Goal: Task Accomplishment & Management: Use online tool/utility

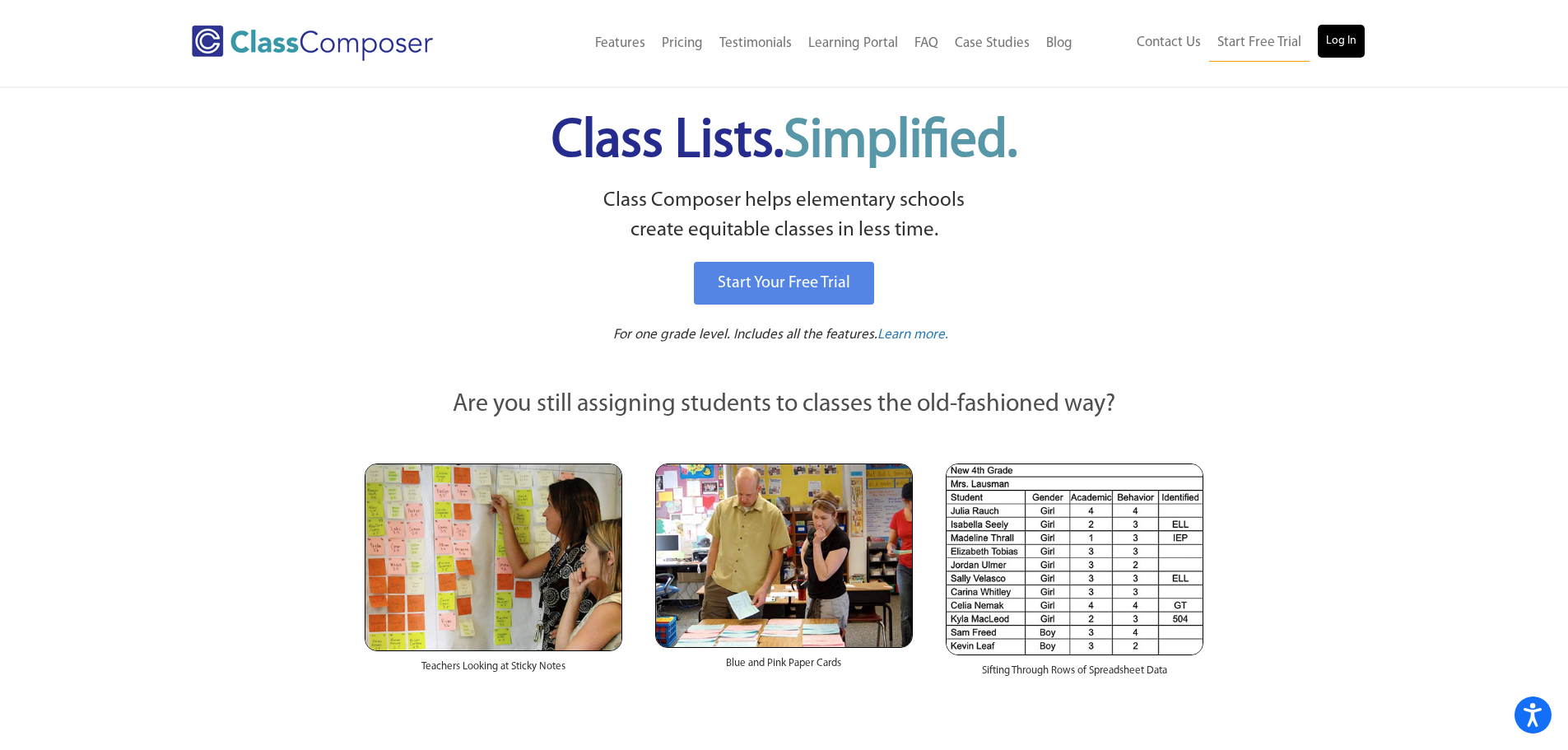
click at [1365, 42] on div "Contact Us Start Free Trial Log In" at bounding box center [1229, 43] width 296 height 37
click at [1346, 36] on link "Log In" at bounding box center [1341, 41] width 47 height 33
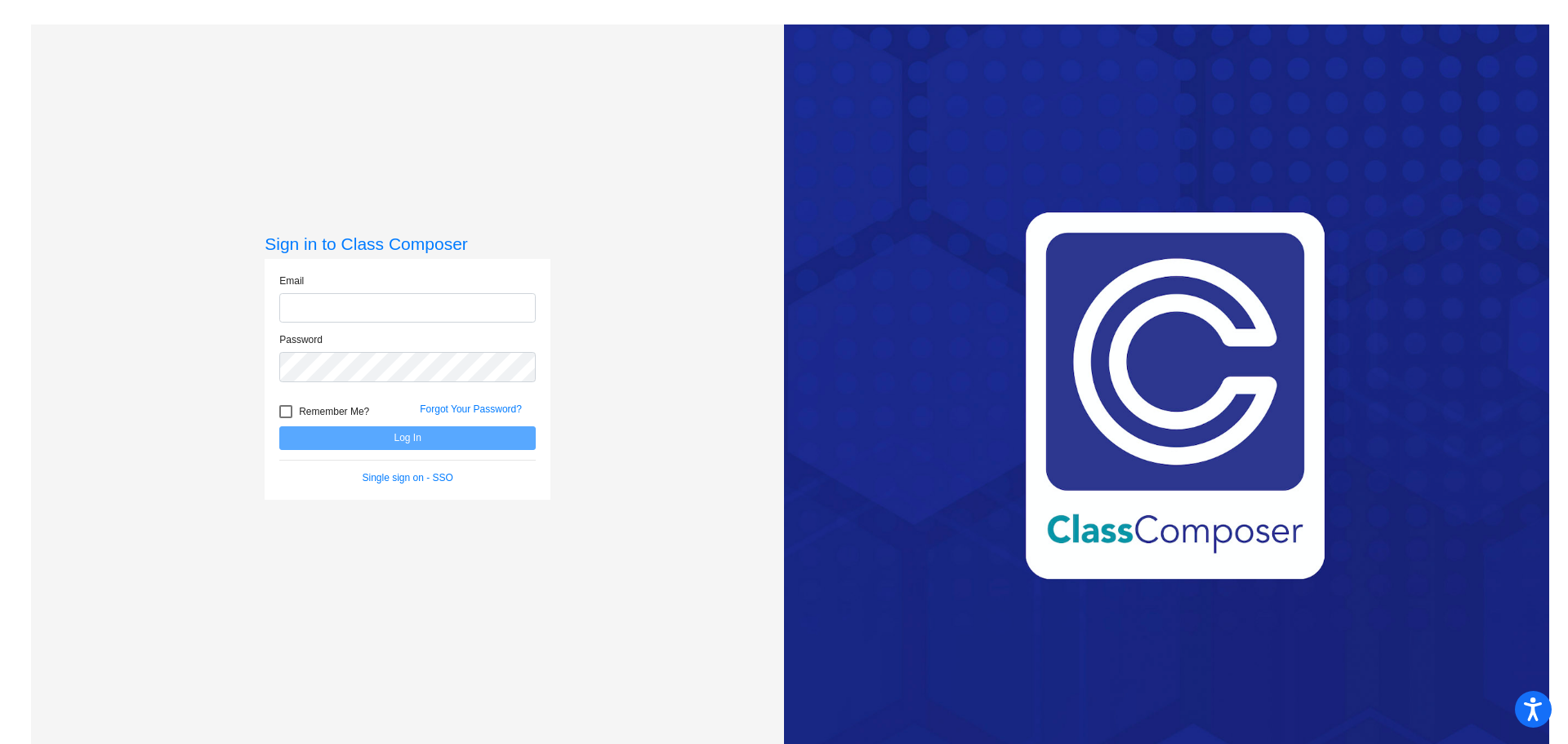
type input "[EMAIL_ADDRESS][DOMAIN_NAME]"
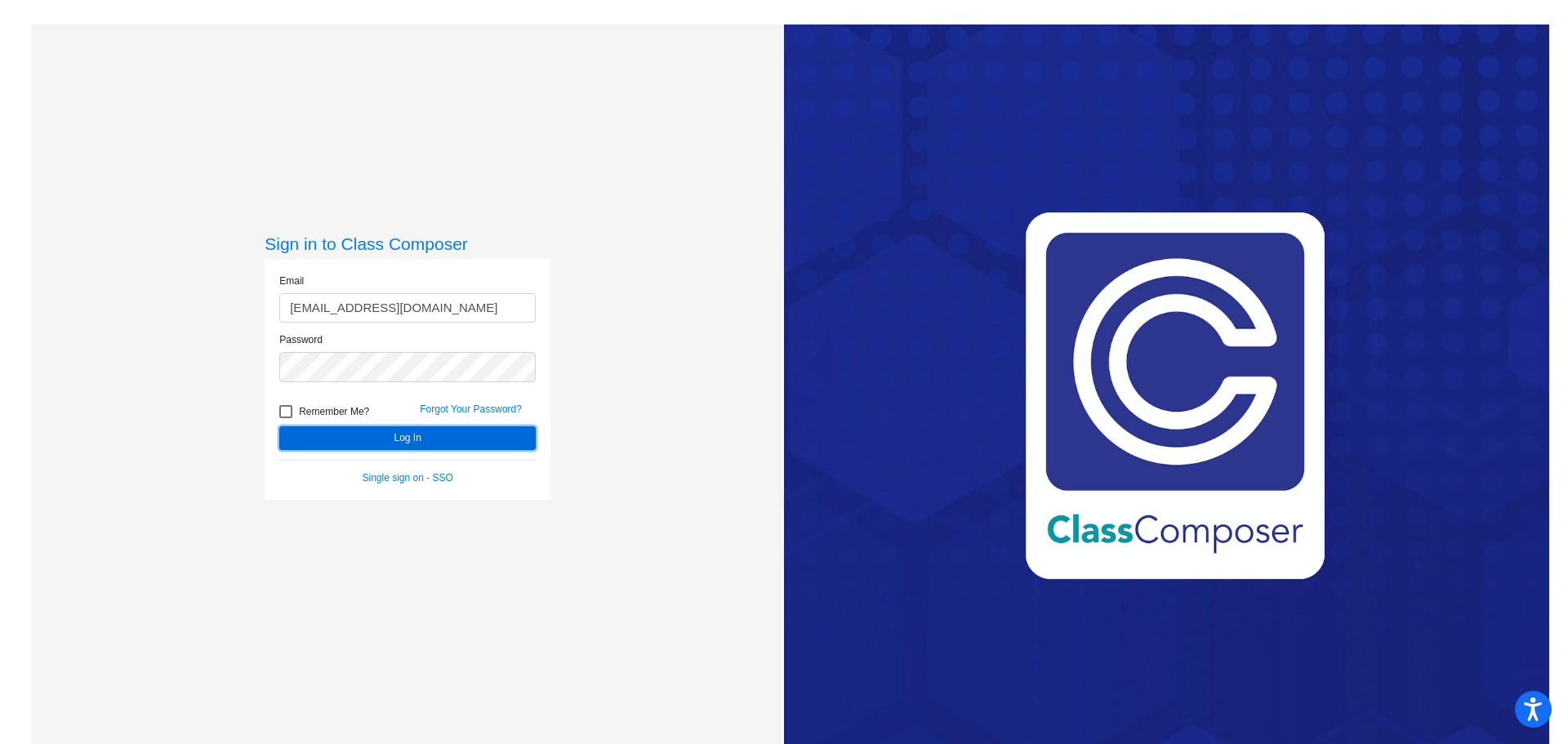
click at [407, 446] on button "Log In" at bounding box center [407, 438] width 257 height 24
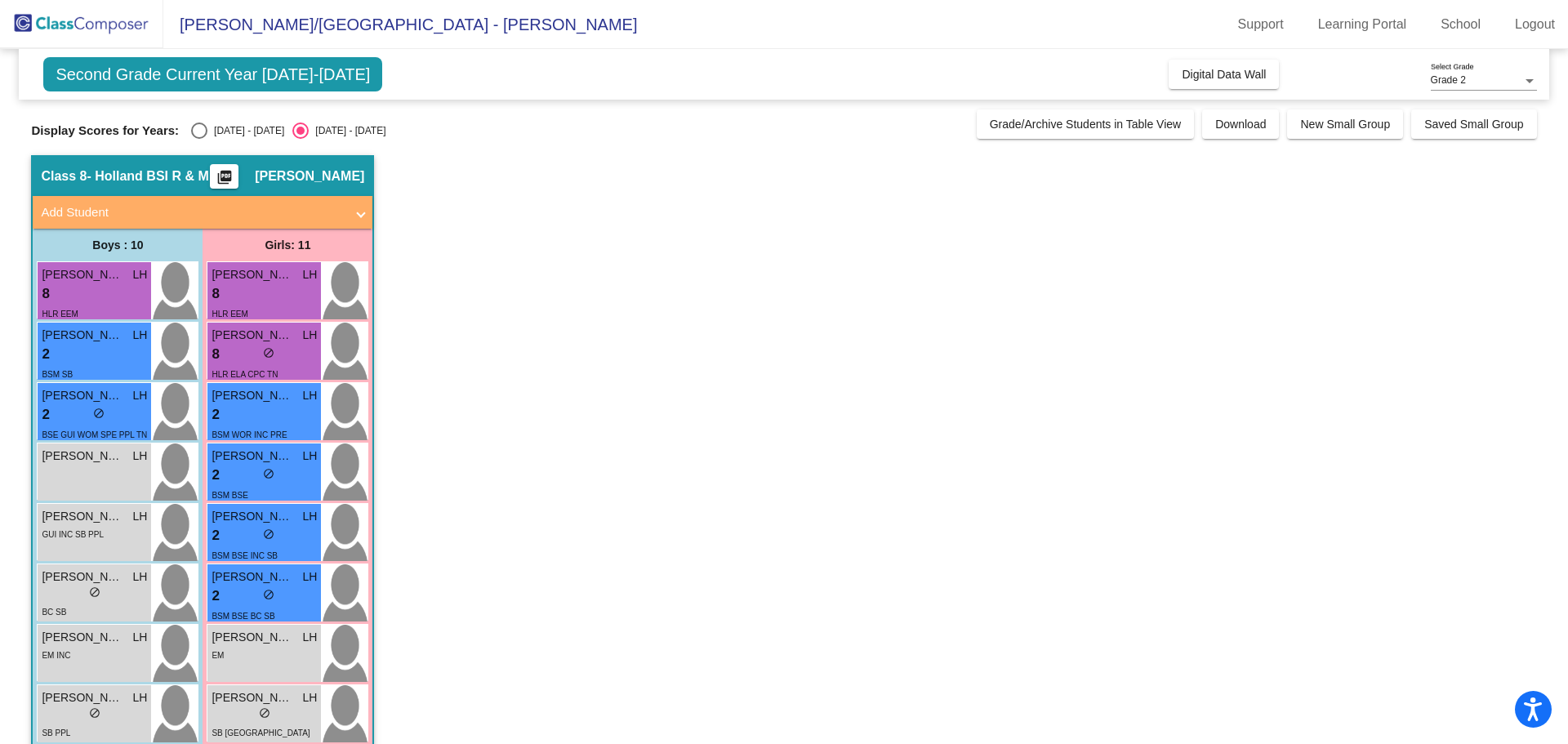
click at [197, 140] on div "Second Grade Current Year 2025-2026 Add, Move, or Retain Students Off On Incomi…" at bounding box center [784, 500] width 1505 height 904
click at [200, 134] on div "Select an option" at bounding box center [199, 131] width 16 height 16
click at [199, 139] on input "2024 - 2025" at bounding box center [198, 139] width 1 height 1
radio input "true"
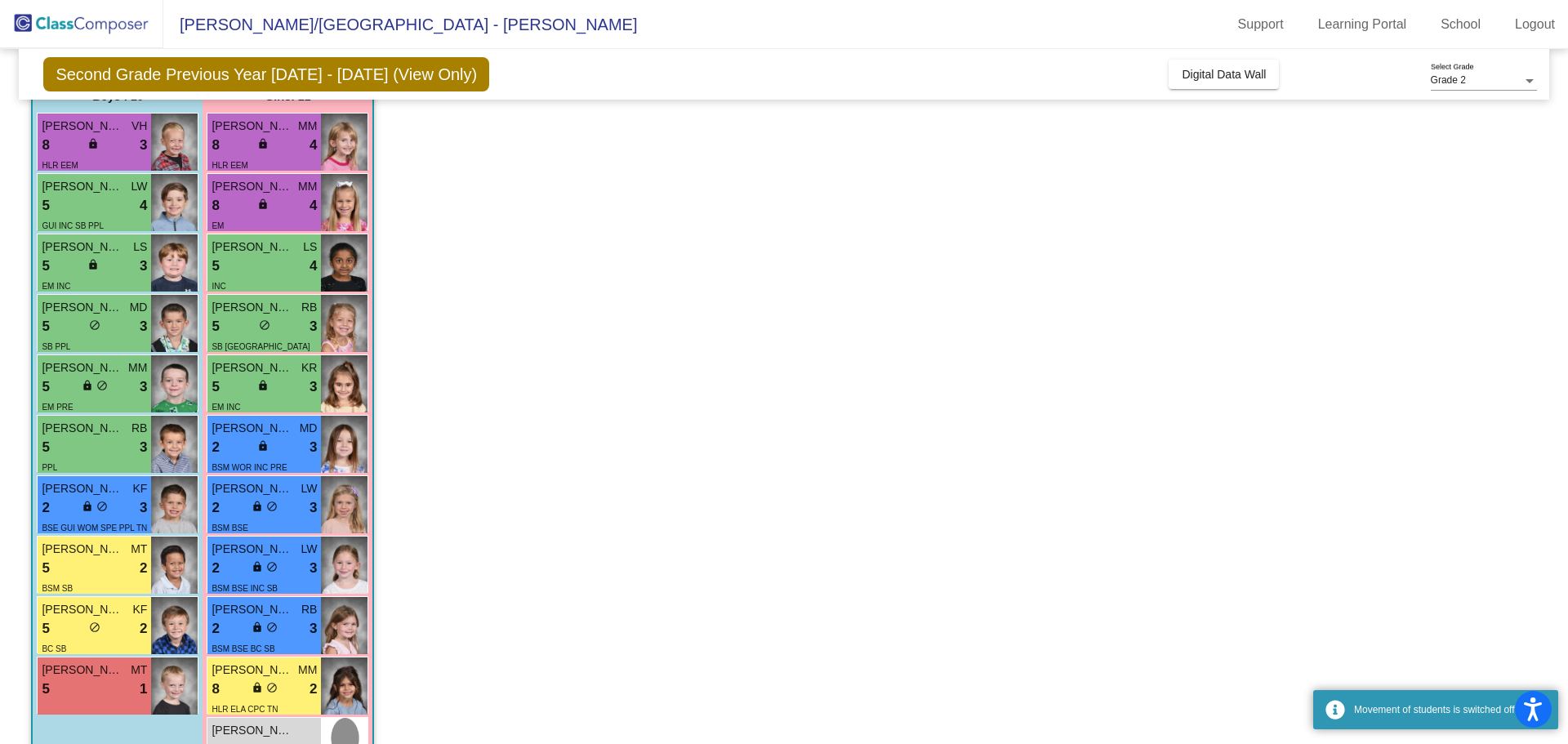
scroll to position [164, 0]
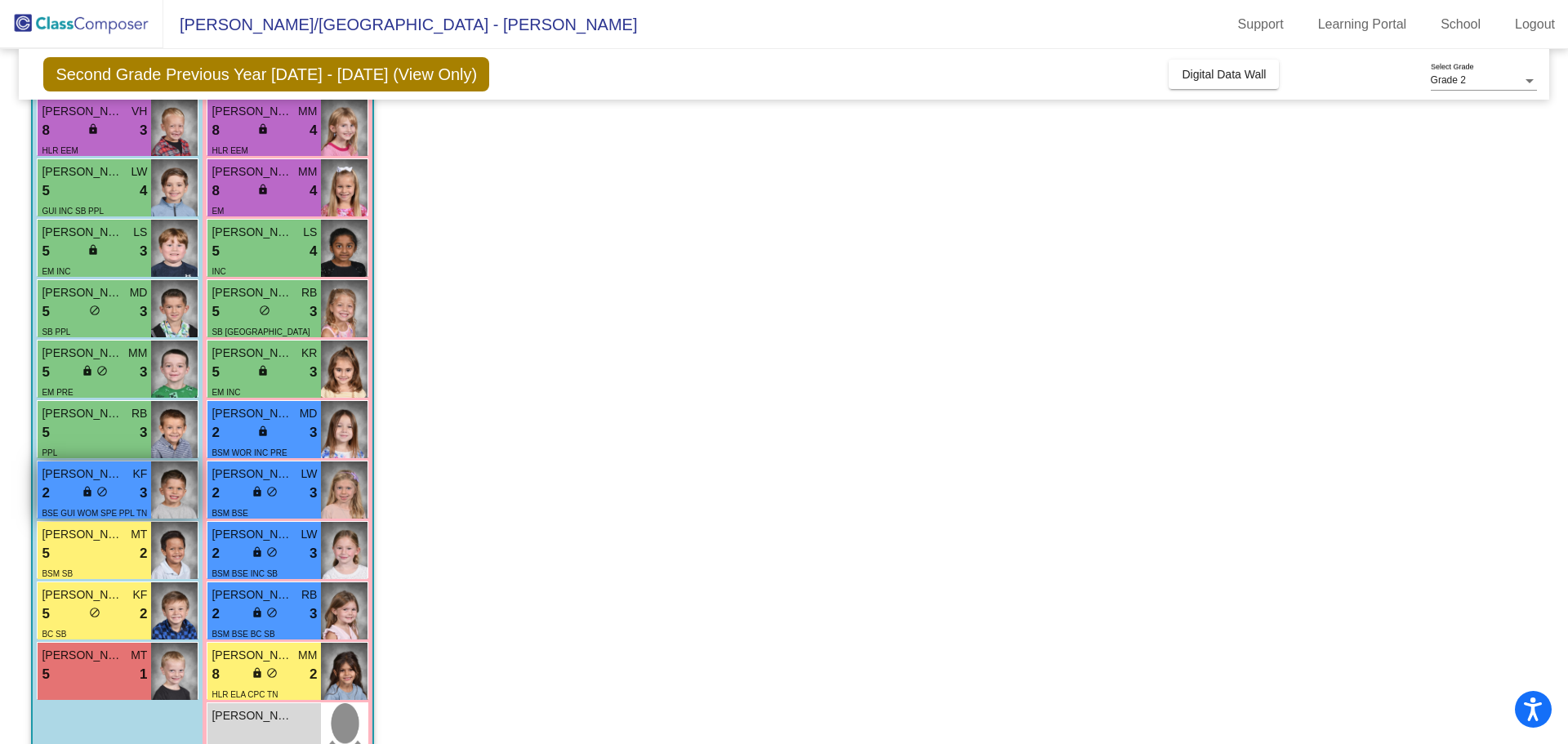
click at [117, 474] on span "Luca Stienes" at bounding box center [83, 474] width 82 height 17
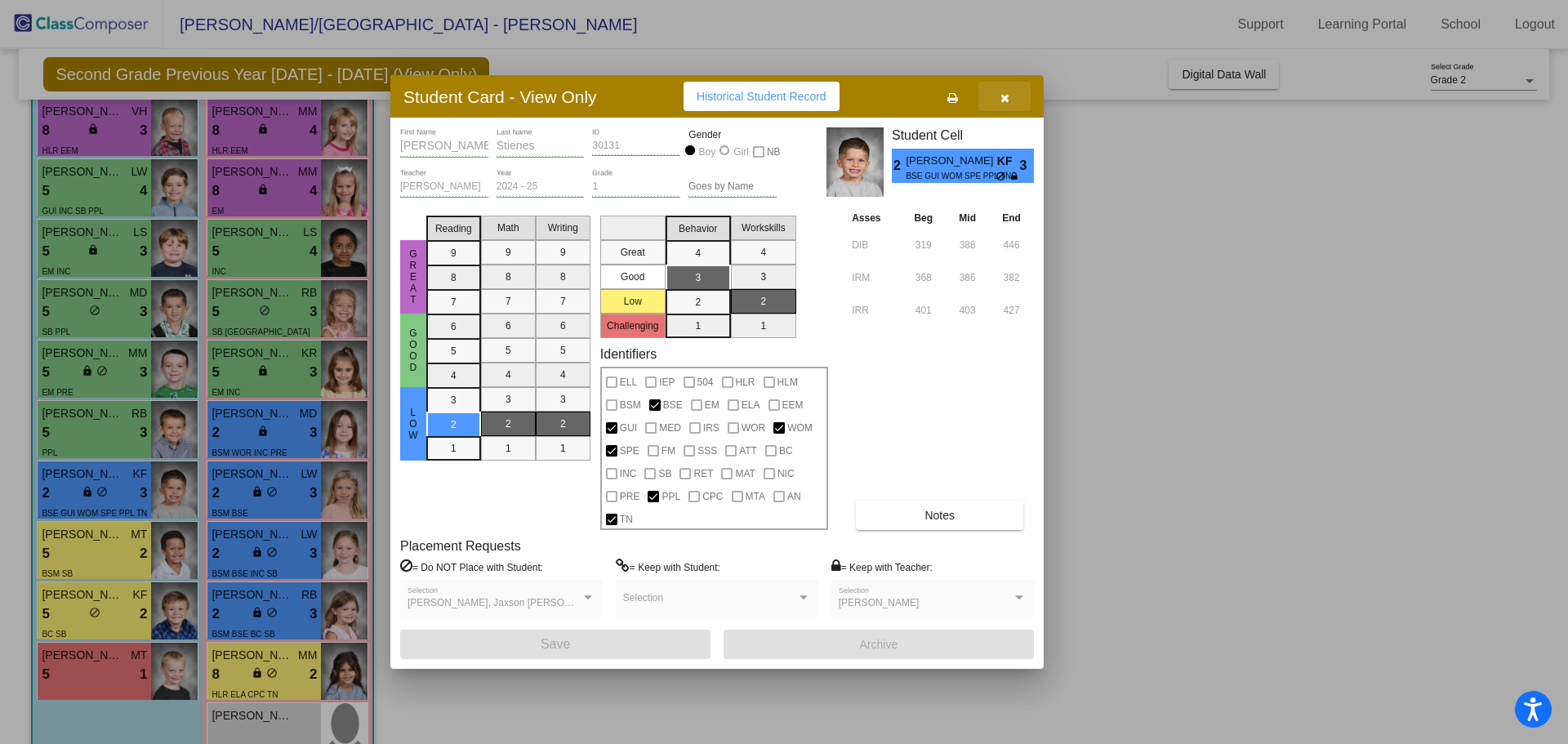
click at [999, 104] on button "button" at bounding box center [1004, 96] width 52 height 29
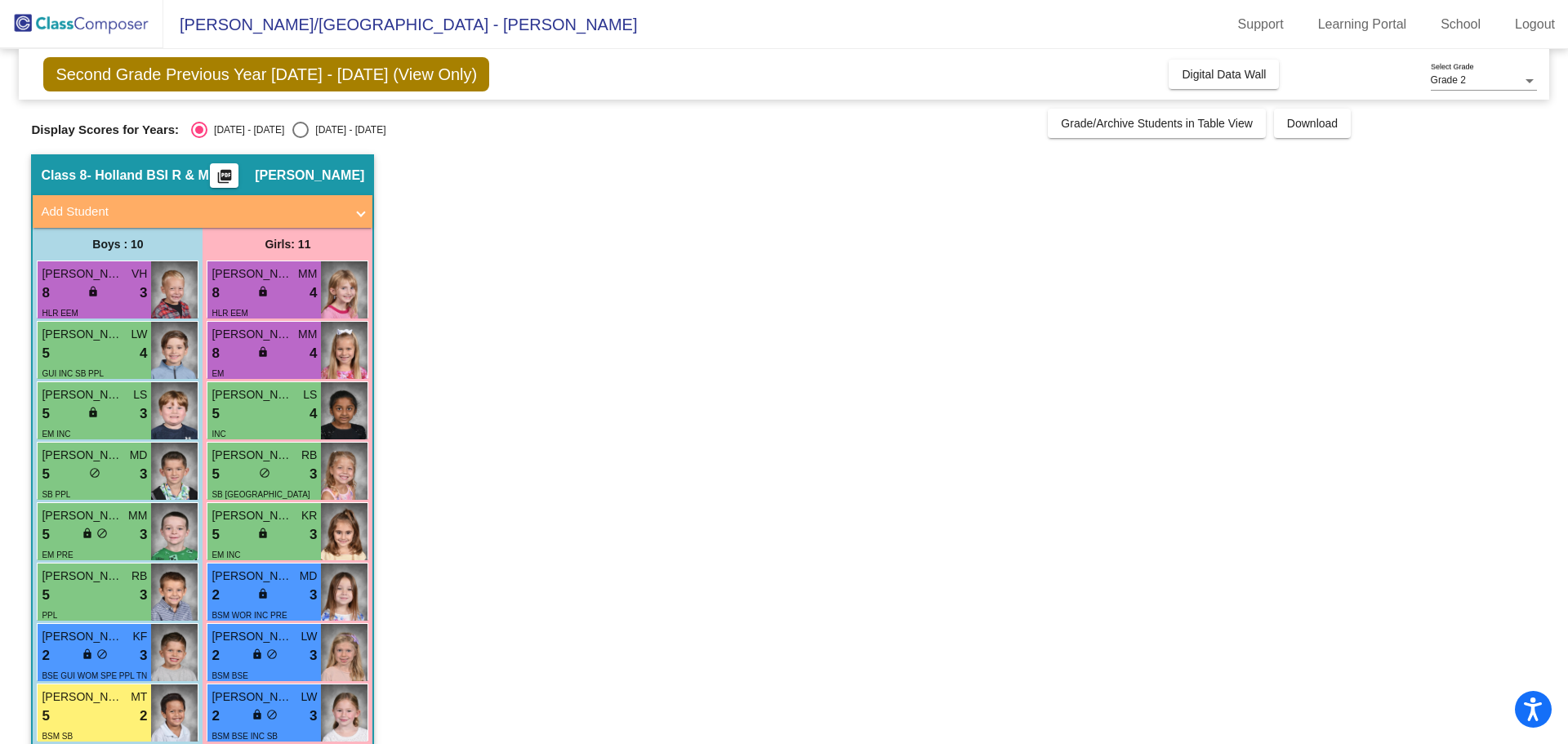
scroll to position [0, 0]
